Goal: Task Accomplishment & Management: Use online tool/utility

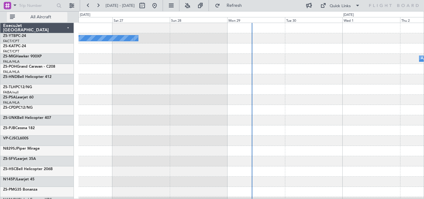
click at [41, 17] on span "All Aircraft" at bounding box center [40, 17] width 49 height 4
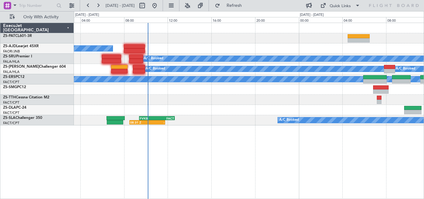
click at [220, 101] on div "A/C Booked A/C Booked A/C Booked A/C Booked A/C Booked A/C Booked A/C Booked A/…" at bounding box center [249, 74] width 350 height 102
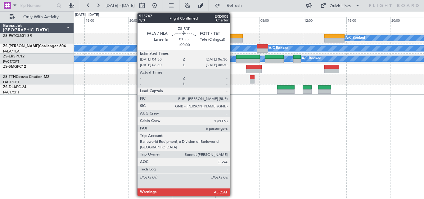
click at [233, 37] on div at bounding box center [232, 36] width 22 height 4
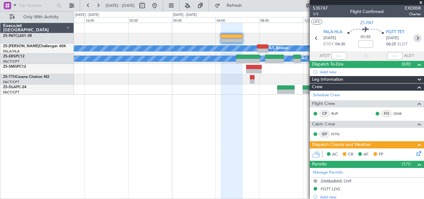
click at [418, 39] on icon at bounding box center [417, 38] width 8 height 8
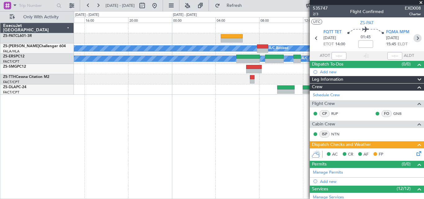
click at [413, 38] on icon at bounding box center [417, 38] width 8 height 8
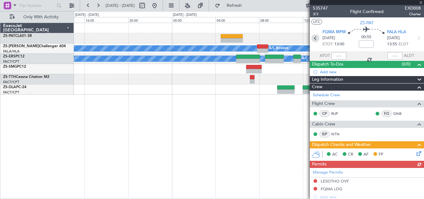
click at [314, 35] on icon at bounding box center [315, 38] width 8 height 8
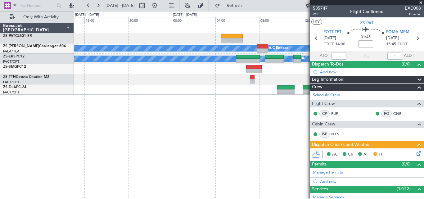
click at [420, 3] on span at bounding box center [421, 3] width 6 height 6
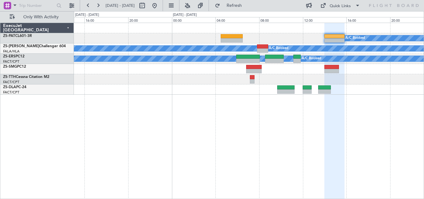
type input "0"
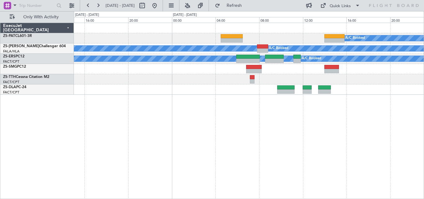
drag, startPoint x: 413, startPoint y: 3, endPoint x: 407, endPoint y: 5, distance: 6.5
click at [407, 5] on icon at bounding box center [393, 6] width 51 height 6
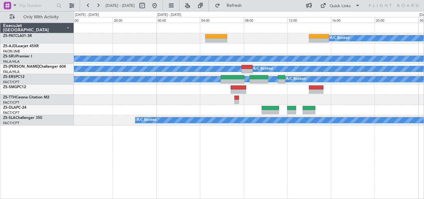
click at [185, 73] on div "A/C Booked A/C Booked" at bounding box center [249, 69] width 350 height 10
